Goal: Information Seeking & Learning: Learn about a topic

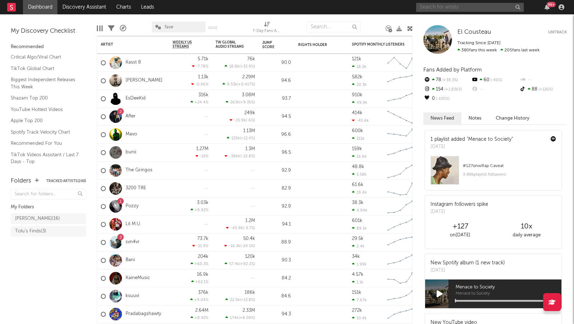
click at [435, 7] on input "text" at bounding box center [470, 7] width 108 height 9
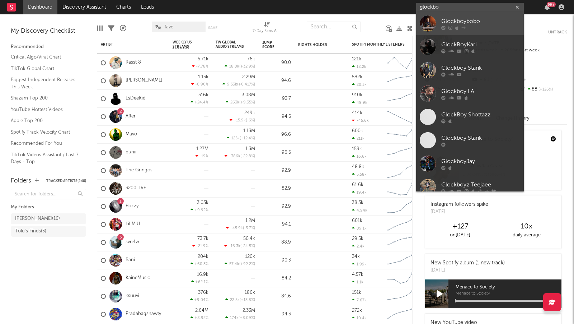
type input "glockbo"
click at [494, 28] on div at bounding box center [480, 28] width 79 height 4
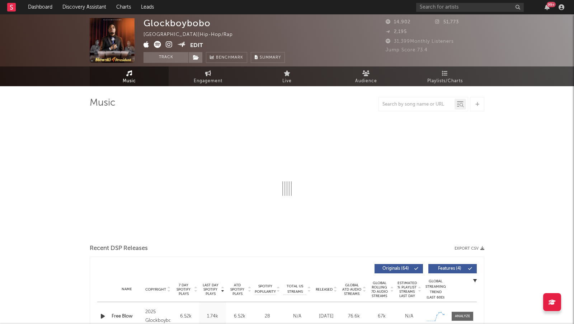
select select "6m"
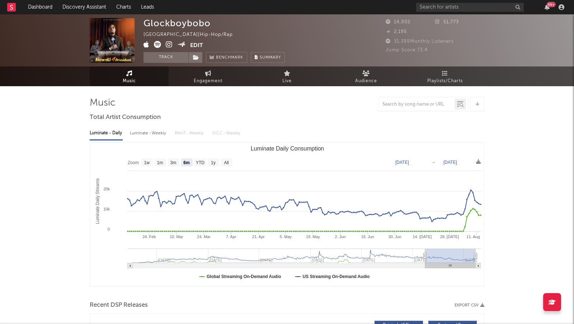
click at [169, 44] on icon at bounding box center [169, 44] width 7 height 7
